Goal: Book appointment/travel/reservation

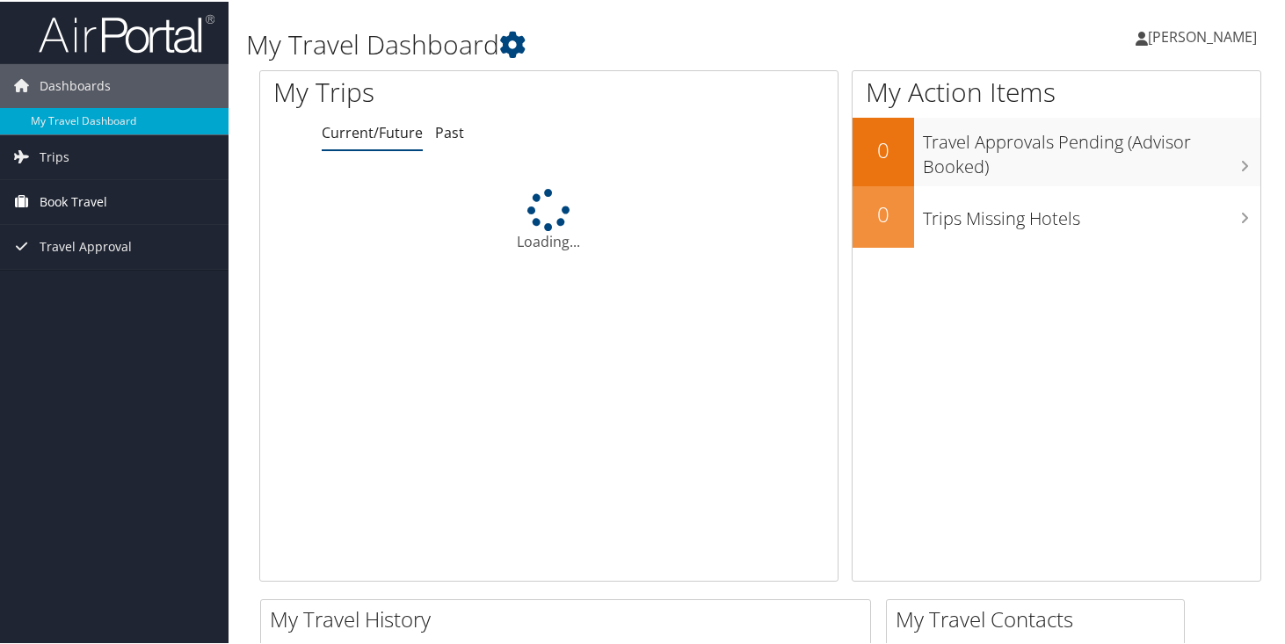
click at [104, 203] on span "Book Travel" at bounding box center [74, 200] width 68 height 44
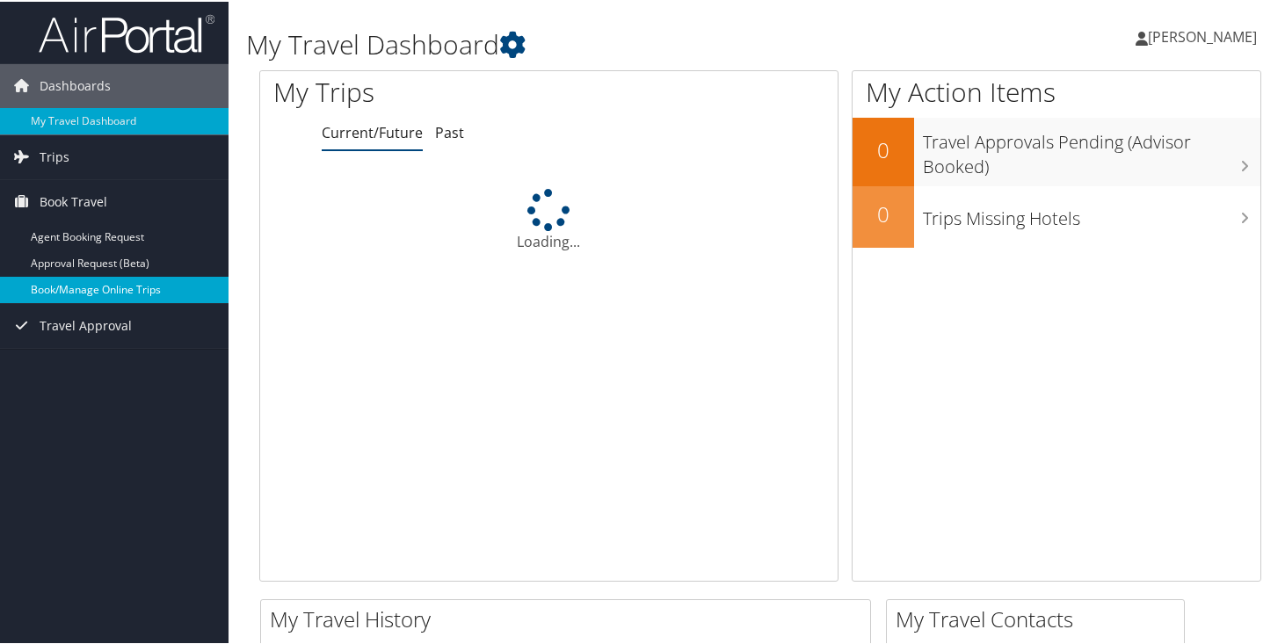
click at [104, 290] on link "Book/Manage Online Trips" at bounding box center [114, 288] width 229 height 26
